Goal: Information Seeking & Learning: Check status

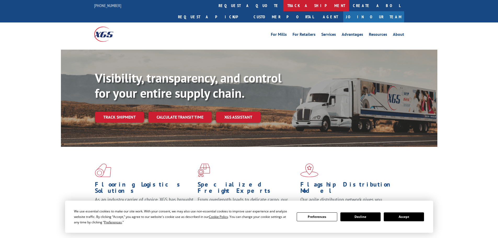
click at [284, 10] on link "track a shipment" at bounding box center [317, 5] width 66 height 11
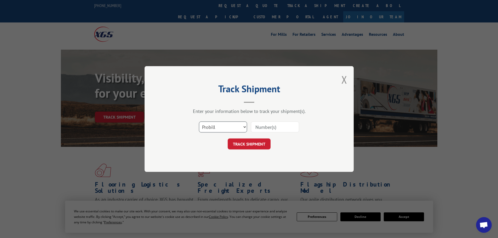
click at [221, 126] on select "Select category... Probill BOL PO" at bounding box center [223, 127] width 48 height 11
select select "bol"
click at [199, 122] on select "Select category... Probill BOL PO" at bounding box center [223, 127] width 48 height 11
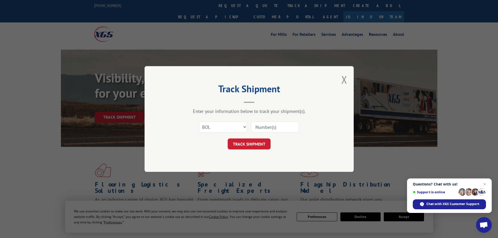
paste input "473678"
type input "473678"
click at [252, 141] on button "TRACK SHIPMENT" at bounding box center [249, 144] width 43 height 11
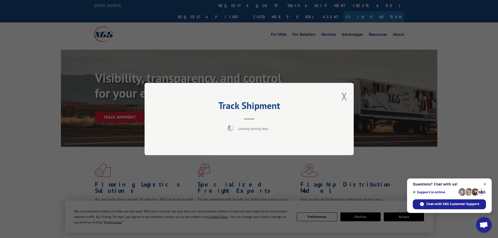
click at [484, 184] on span "Close chat" at bounding box center [485, 184] width 7 height 7
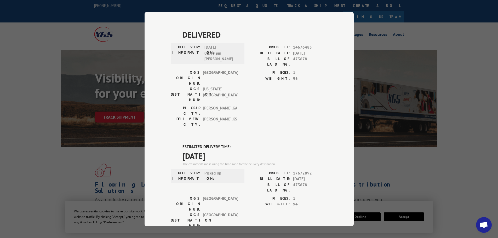
scroll to position [259, 0]
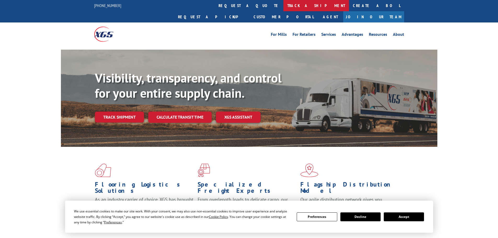
click at [284, 4] on link "track a shipment" at bounding box center [317, 5] width 66 height 11
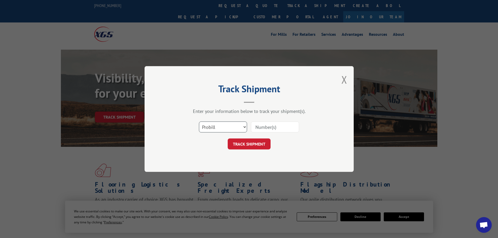
click at [228, 129] on select "Select category... Probill BOL PO" at bounding box center [223, 127] width 48 height 11
select select "bol"
click at [199, 122] on select "Select category... Probill BOL PO" at bounding box center [223, 127] width 48 height 11
paste input "5513766"
type input "5513766"
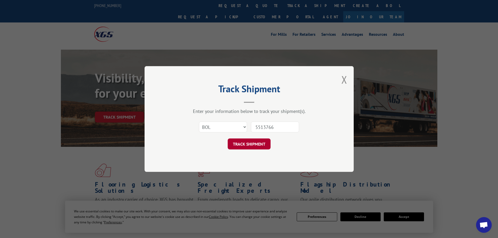
click at [263, 146] on button "TRACK SHIPMENT" at bounding box center [249, 144] width 43 height 11
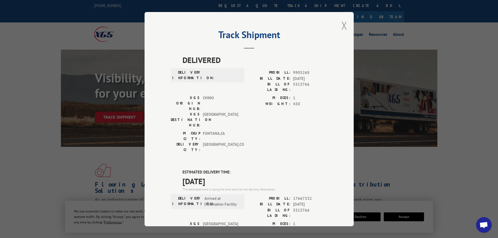
click at [343, 25] on button "Close modal" at bounding box center [345, 26] width 6 height 14
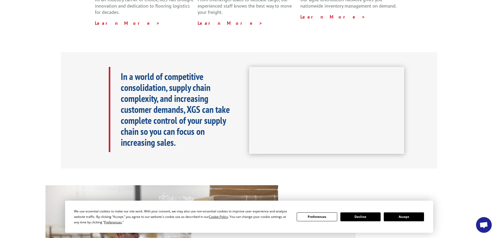
scroll to position [208, 0]
